Goal: Check status: Check status

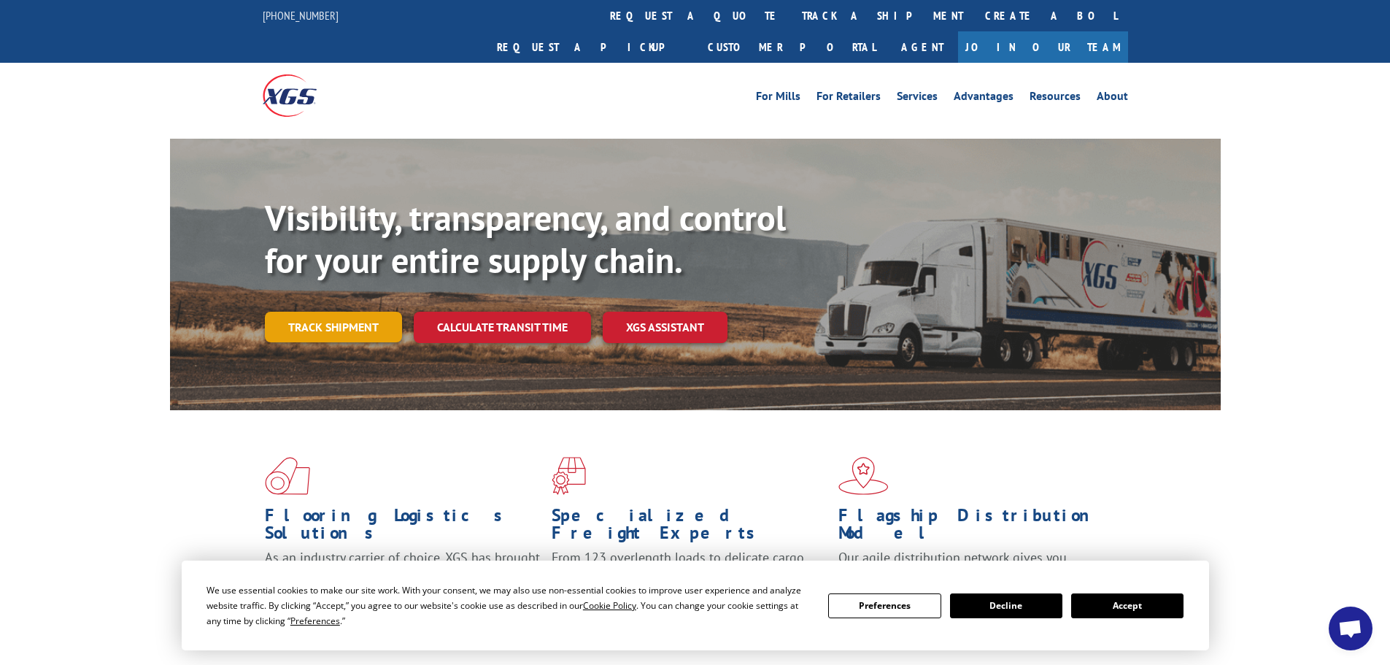
click at [347, 312] on link "Track shipment" at bounding box center [333, 327] width 137 height 31
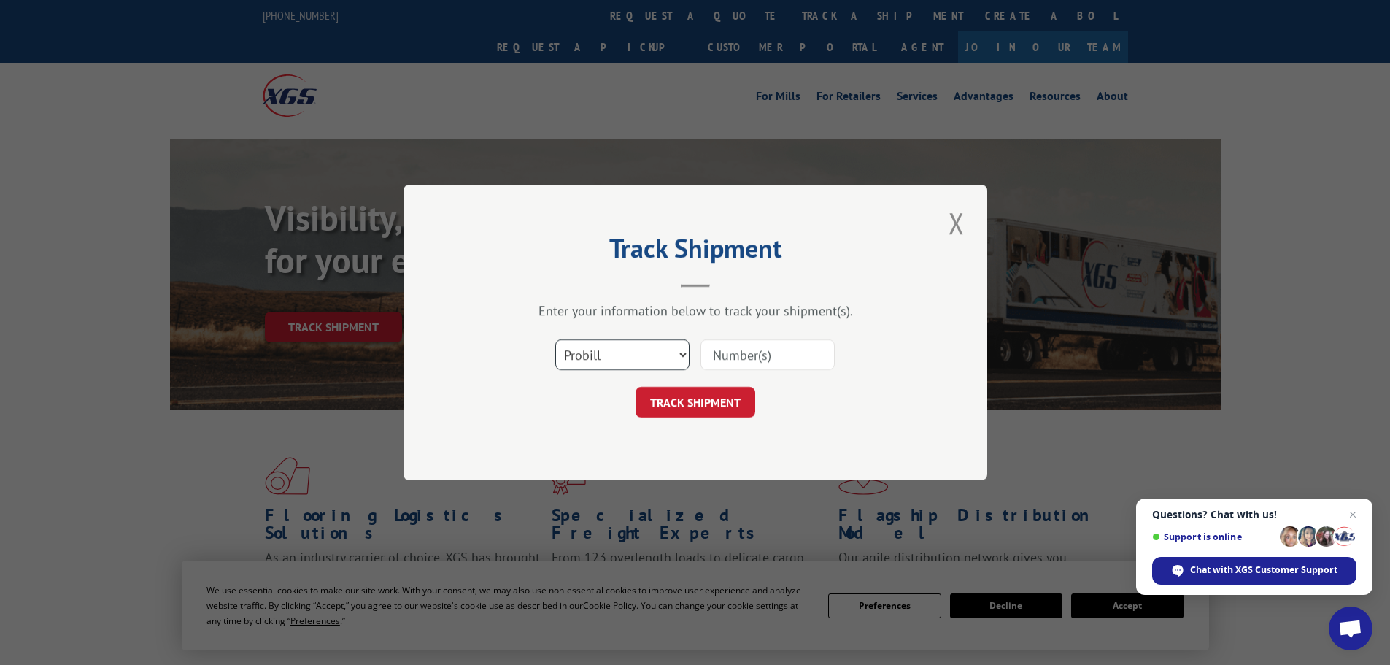
click at [633, 357] on select "Select category... Probill BOL PO" at bounding box center [622, 354] width 134 height 31
click at [555, 339] on select "Select category... Probill BOL PO" at bounding box center [622, 354] width 134 height 31
click at [629, 358] on select "Select category... Probill BOL PO" at bounding box center [622, 354] width 134 height 31
select select "bol"
click at [555, 339] on select "Select category... Probill BOL PO" at bounding box center [622, 354] width 134 height 31
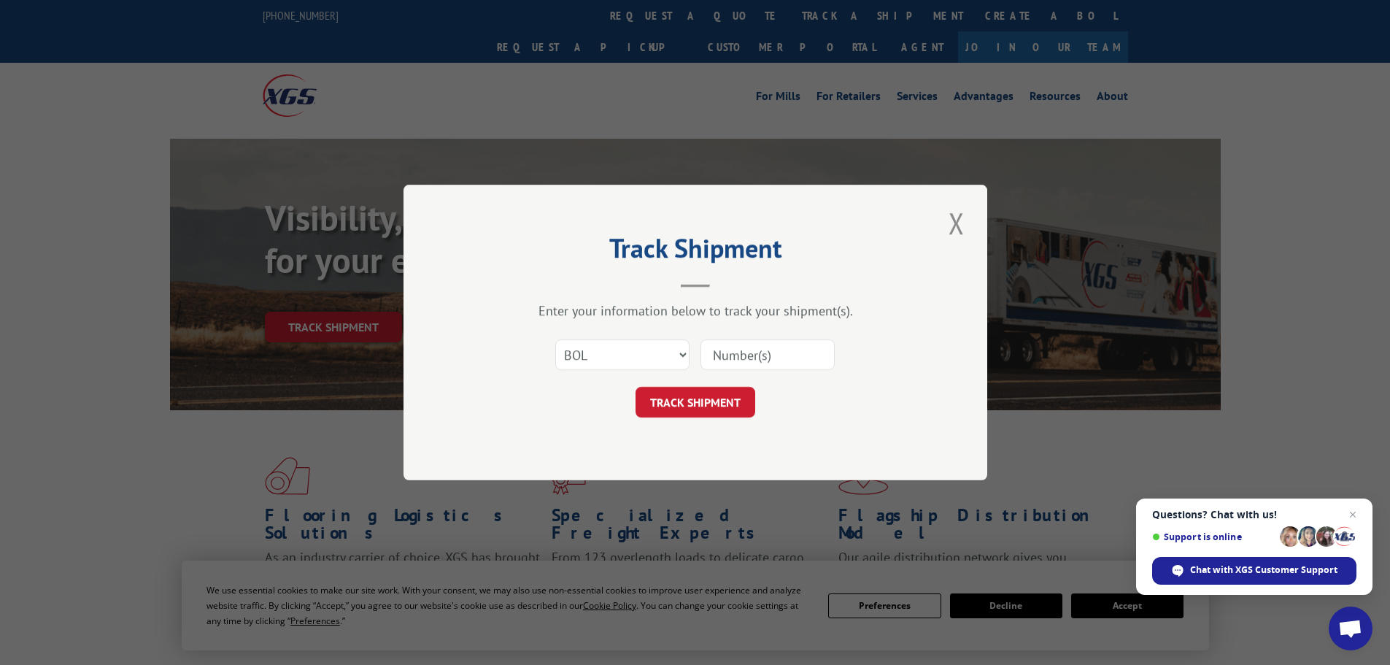
click at [750, 360] on input at bounding box center [767, 354] width 134 height 31
paste input "5960855"
type input "5960855"
click at [724, 399] on button "TRACK SHIPMENT" at bounding box center [695, 402] width 120 height 31
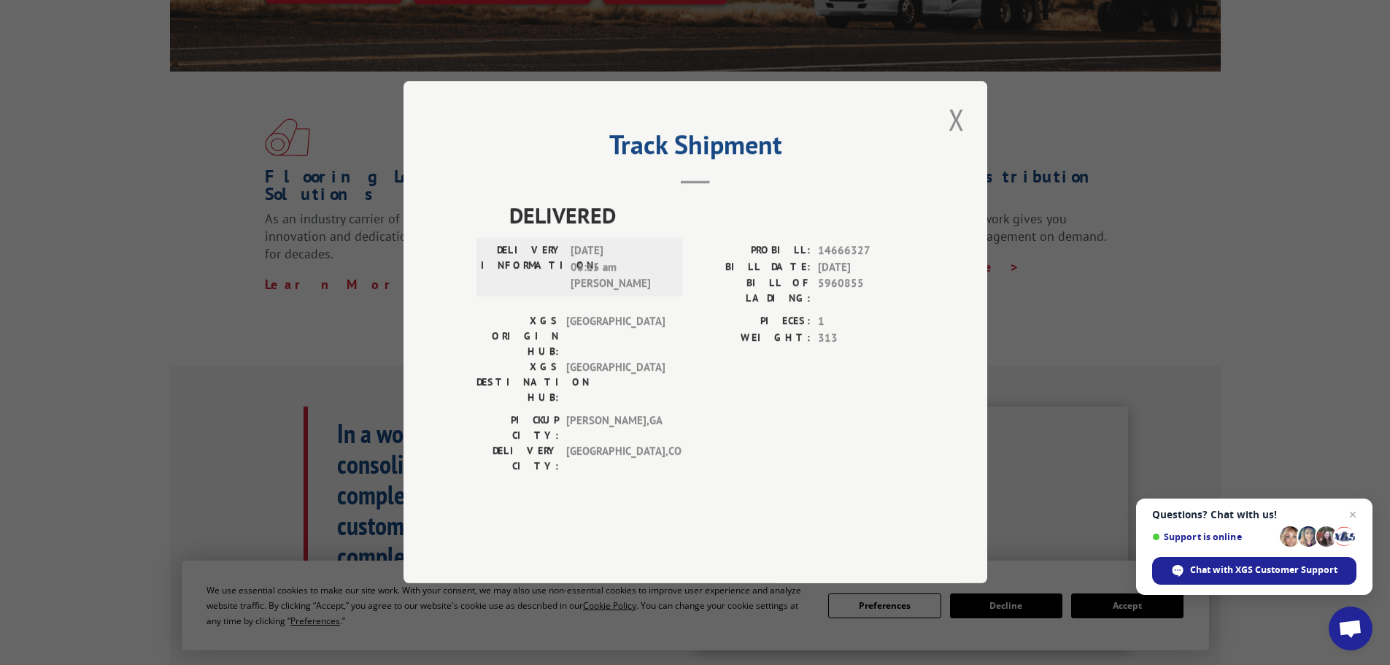
scroll to position [146, 0]
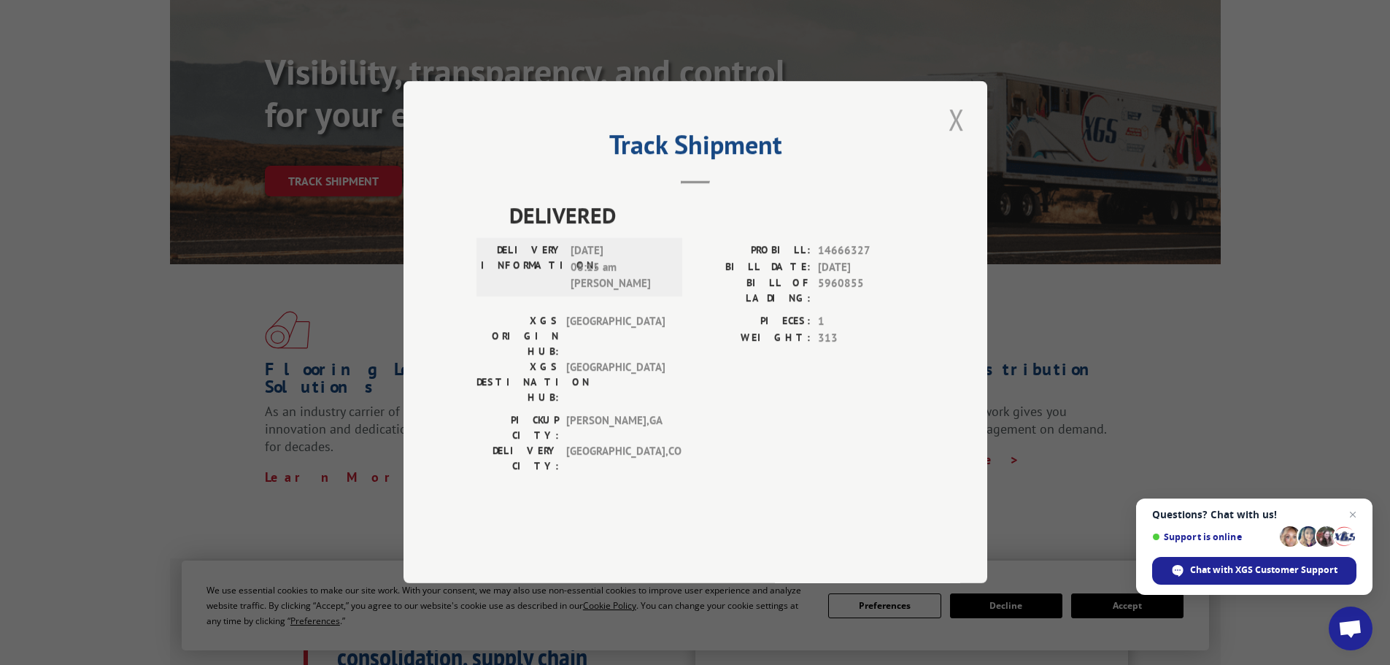
click at [962, 139] on button "Close modal" at bounding box center [956, 119] width 25 height 40
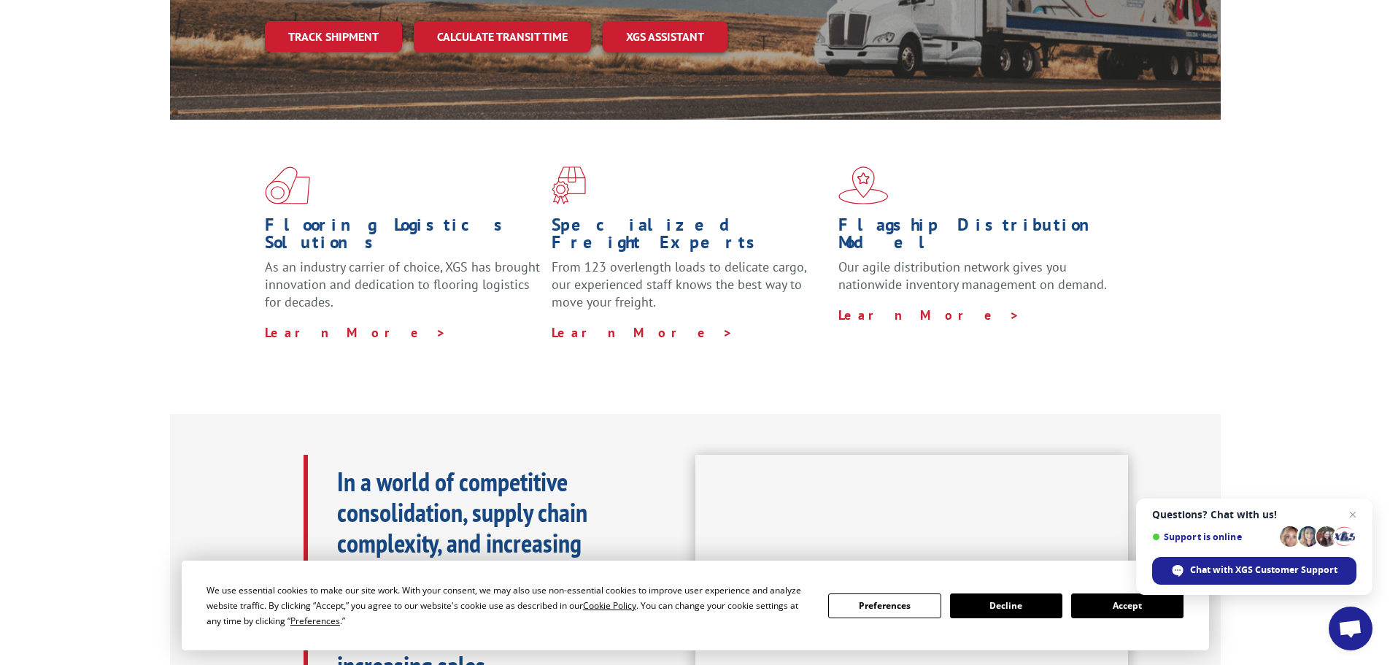
scroll to position [292, 0]
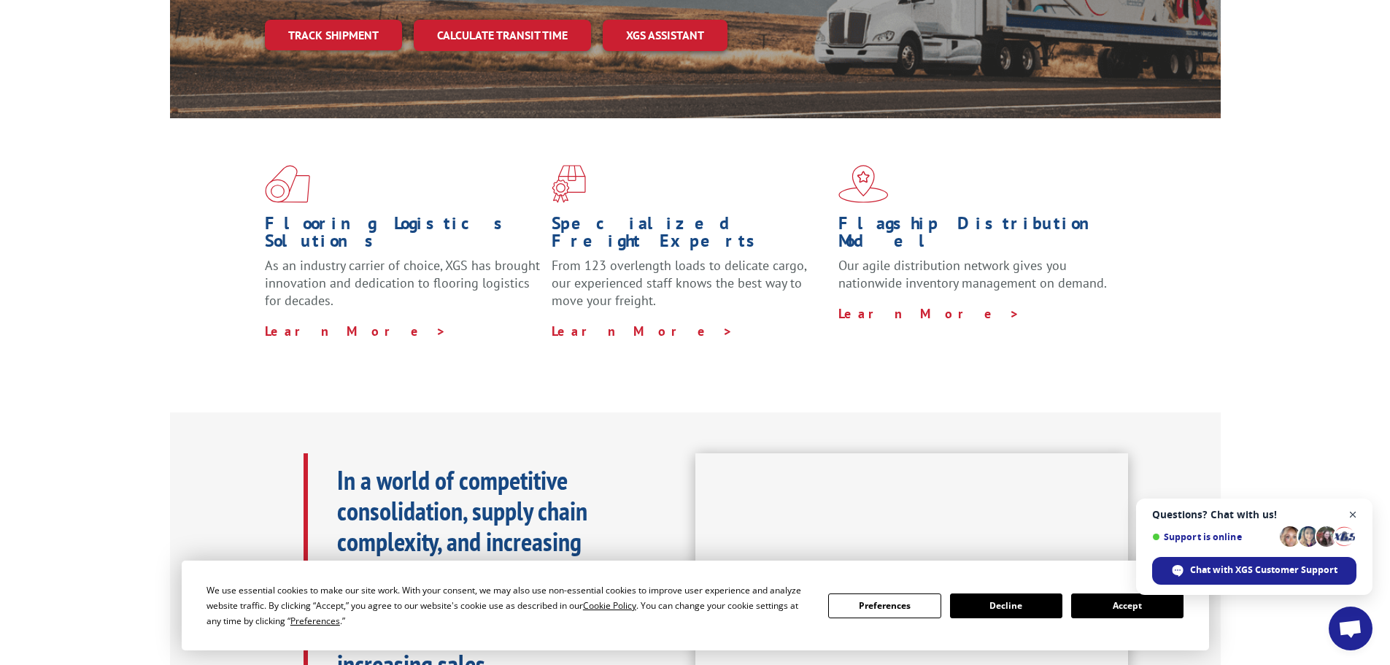
click at [1355, 517] on span "Open chat" at bounding box center [1353, 515] width 18 height 18
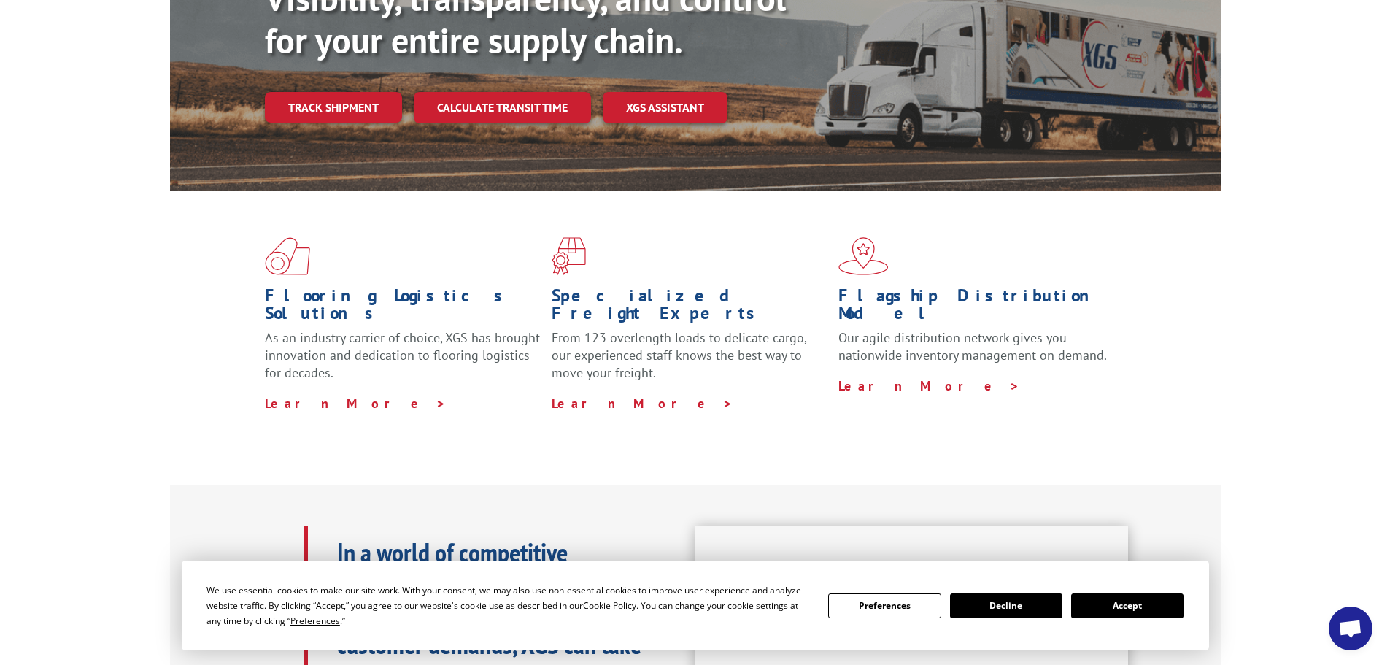
scroll to position [73, 0]
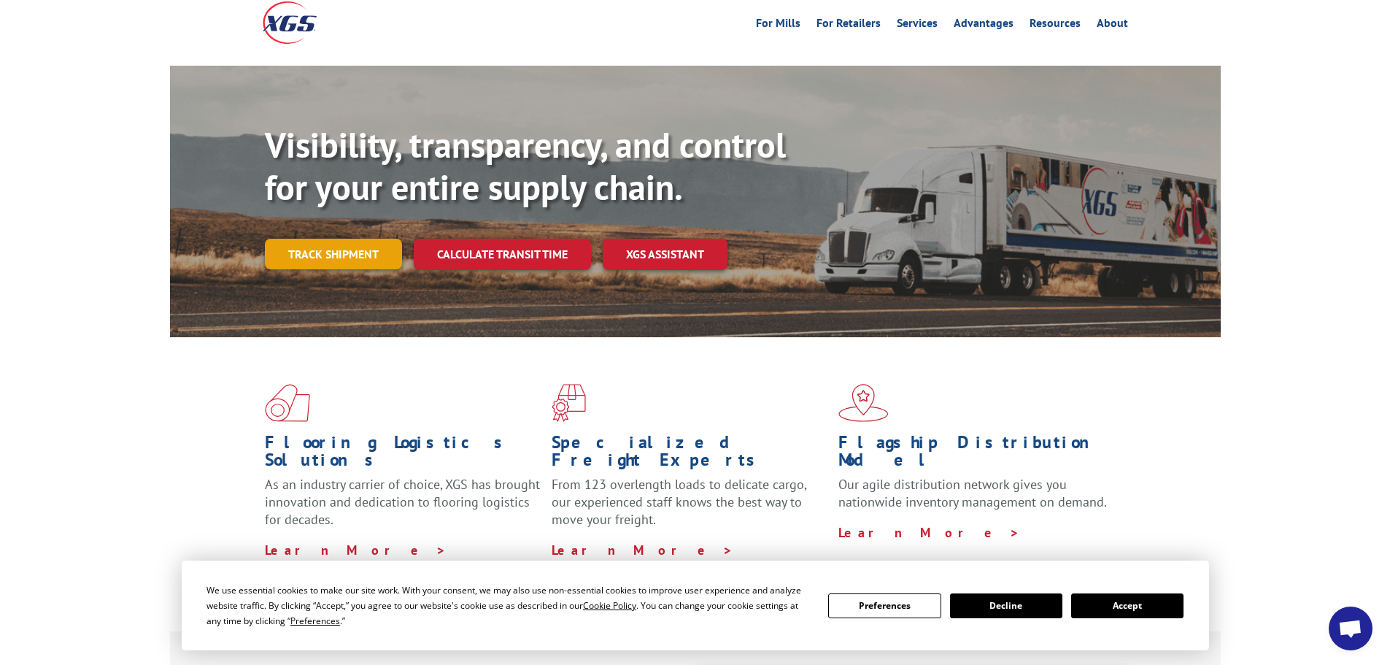
click at [346, 239] on link "Track shipment" at bounding box center [333, 254] width 137 height 31
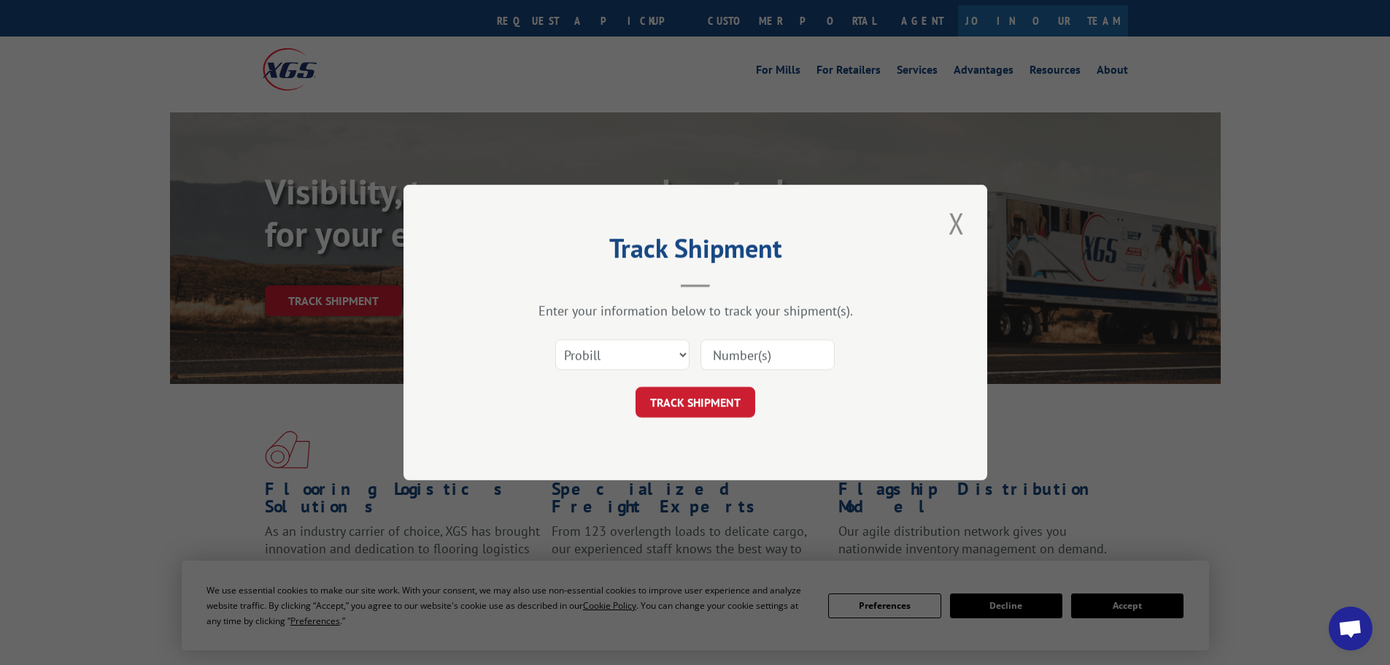
scroll to position [0, 0]
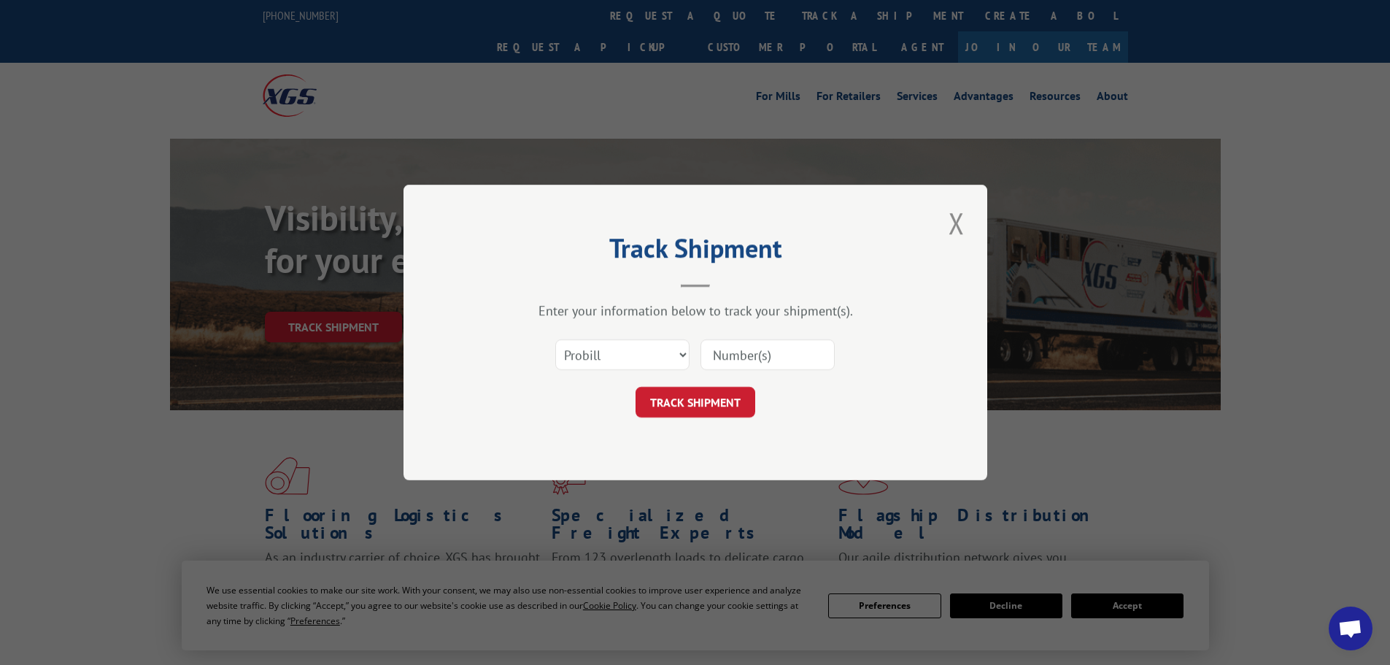
click at [767, 357] on input at bounding box center [767, 354] width 134 height 31
paste input "17225194"
type input "17225194"
click at [678, 409] on button "TRACK SHIPMENT" at bounding box center [695, 402] width 120 height 31
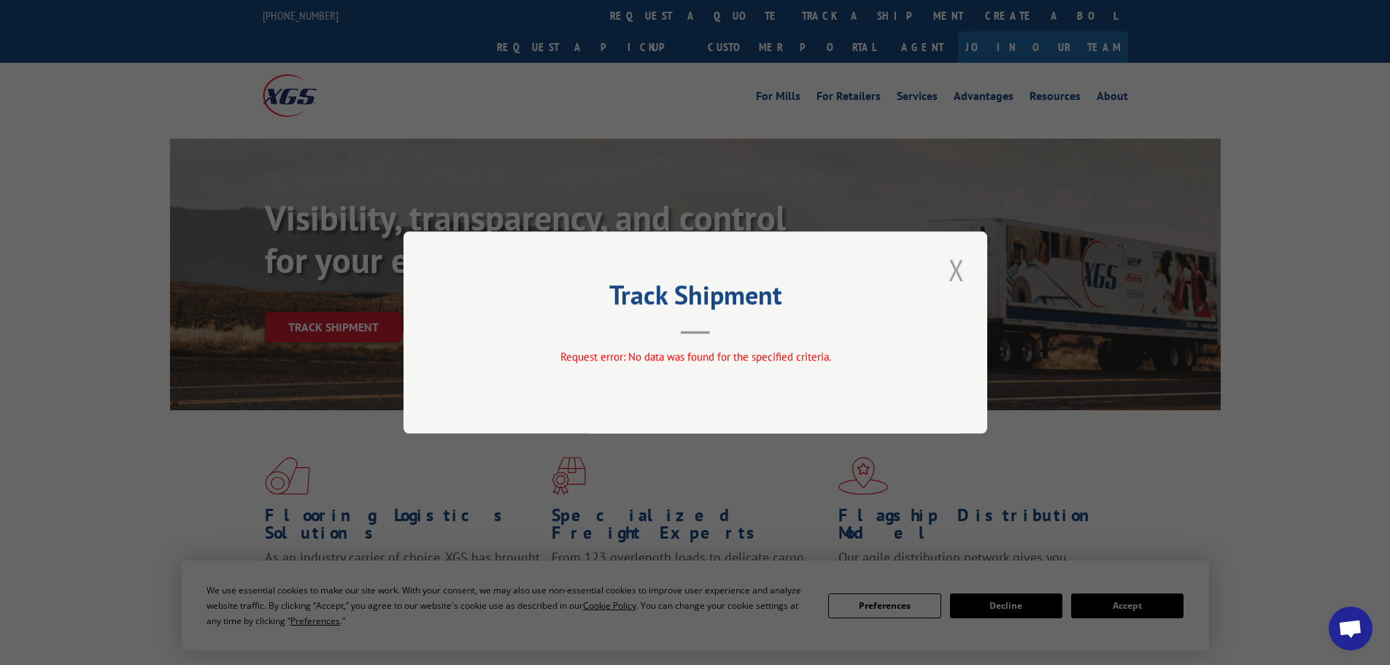
click at [964, 271] on button "Close modal" at bounding box center [956, 270] width 25 height 40
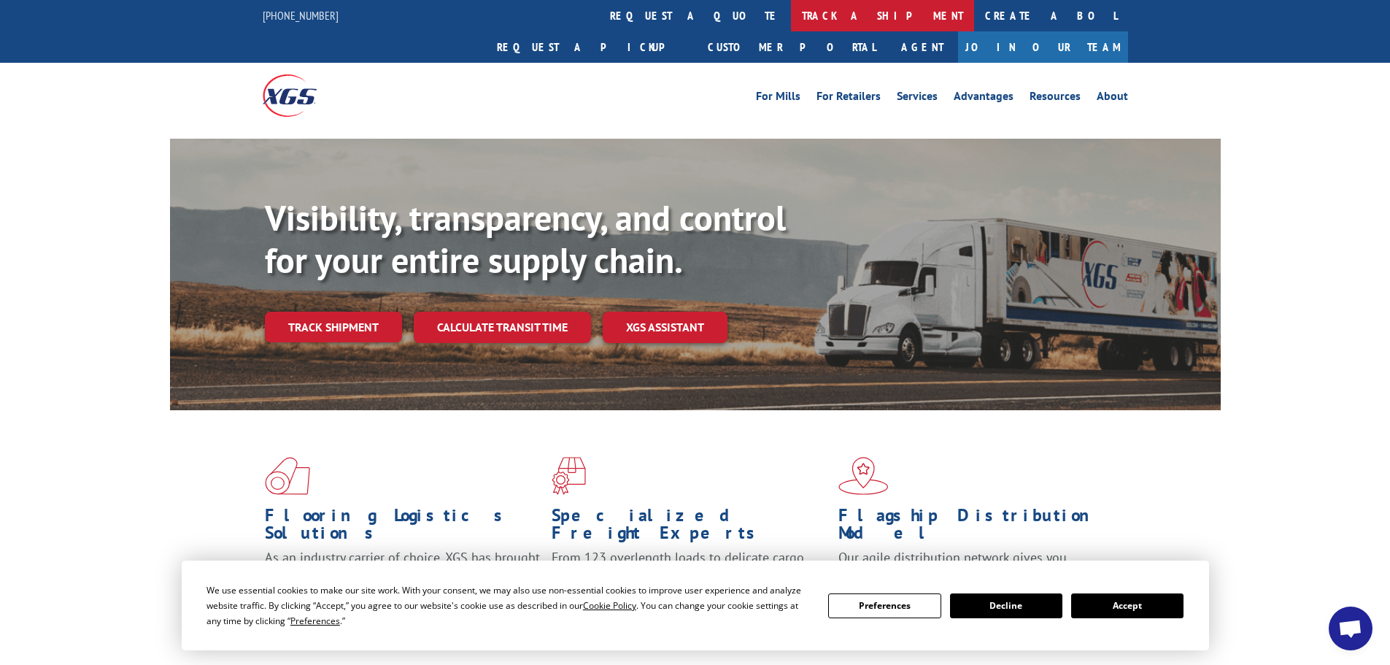
click at [791, 17] on link "track a shipment" at bounding box center [882, 15] width 183 height 31
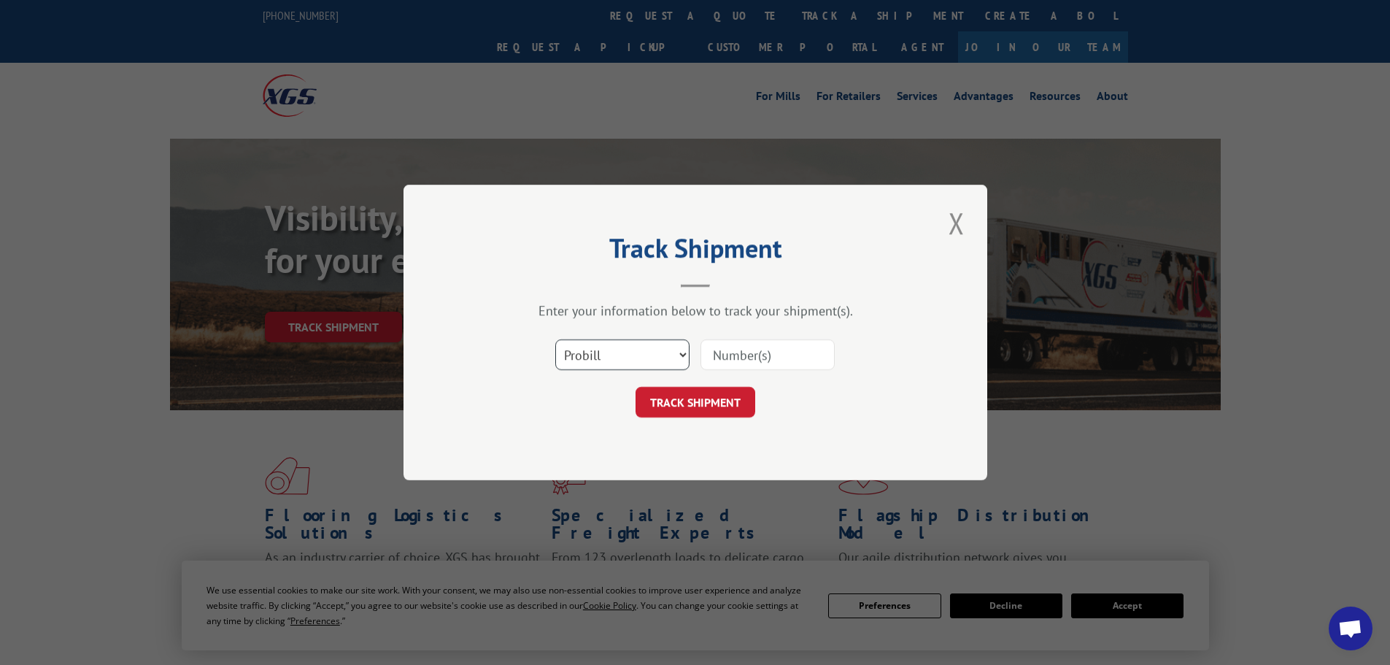
click at [654, 353] on select "Select category... Probill BOL PO" at bounding box center [622, 354] width 134 height 31
select select "bol"
click at [555, 339] on select "Select category... Probill BOL PO" at bounding box center [622, 354] width 134 height 31
click at [751, 356] on input at bounding box center [767, 354] width 134 height 31
paste input "5960855"
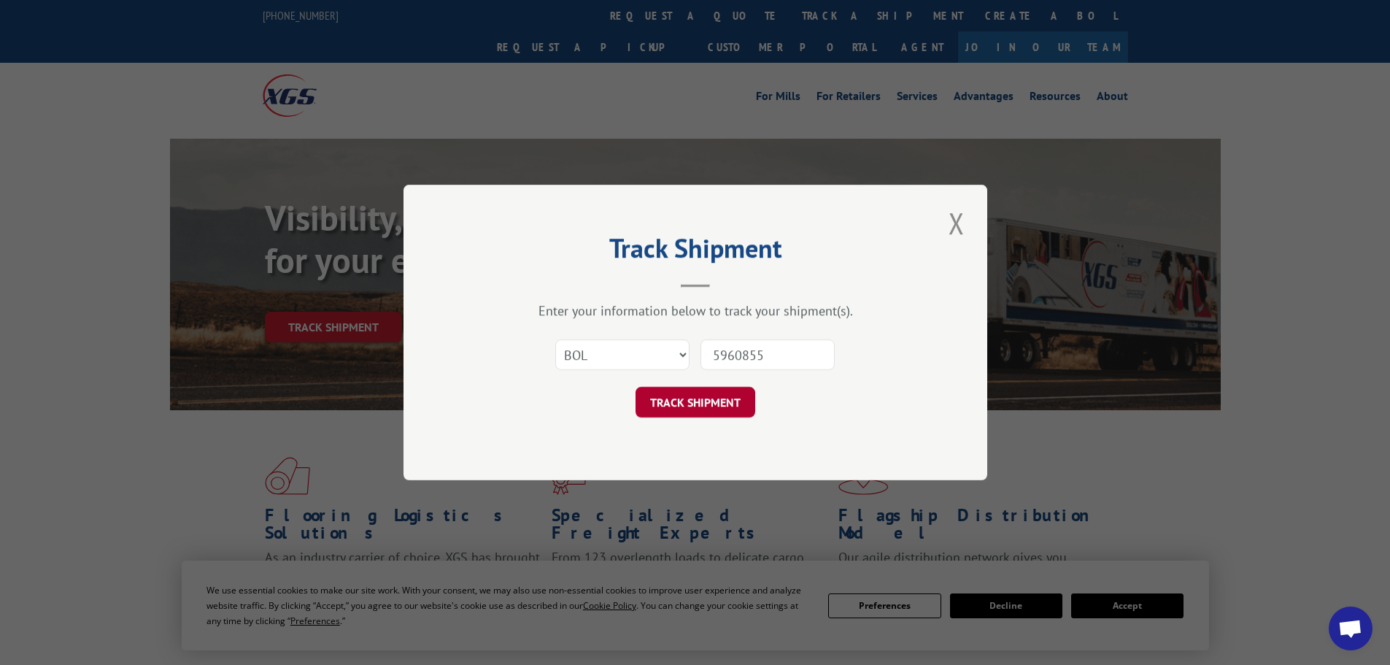
type input "5960855"
click at [724, 403] on button "TRACK SHIPMENT" at bounding box center [695, 402] width 120 height 31
